Goal: Information Seeking & Learning: Learn about a topic

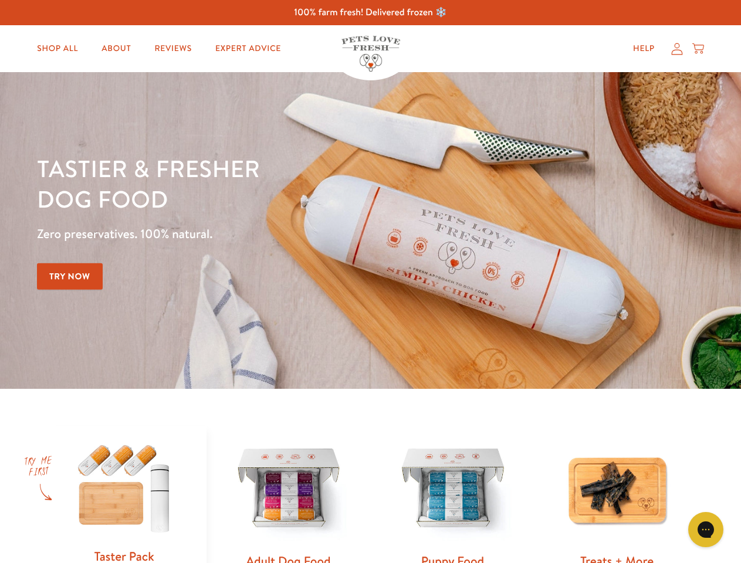
click at [370, 282] on div "Tastier & fresher dog food Zero preservatives. 100% natural. Try Now" at bounding box center [259, 230] width 445 height 155
click at [706, 530] on icon "Gorgias live chat" at bounding box center [705, 529] width 11 height 11
